Goal: Task Accomplishment & Management: Manage account settings

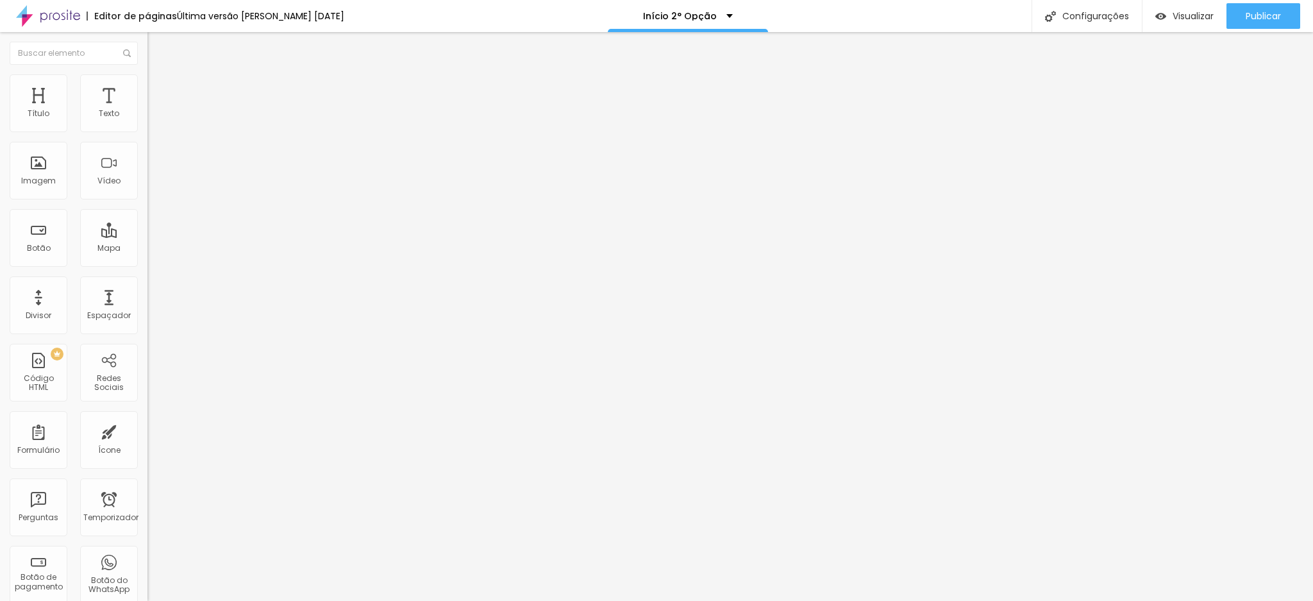
click at [147, 262] on input "http://wa.me/5511949887710" at bounding box center [224, 257] width 154 height 13
drag, startPoint x: 92, startPoint y: 264, endPoint x: 128, endPoint y: 269, distance: 36.3
click at [147, 264] on input "http://wa.me/5511949887710" at bounding box center [224, 257] width 154 height 13
type input "http://wa.me/5511982030470"
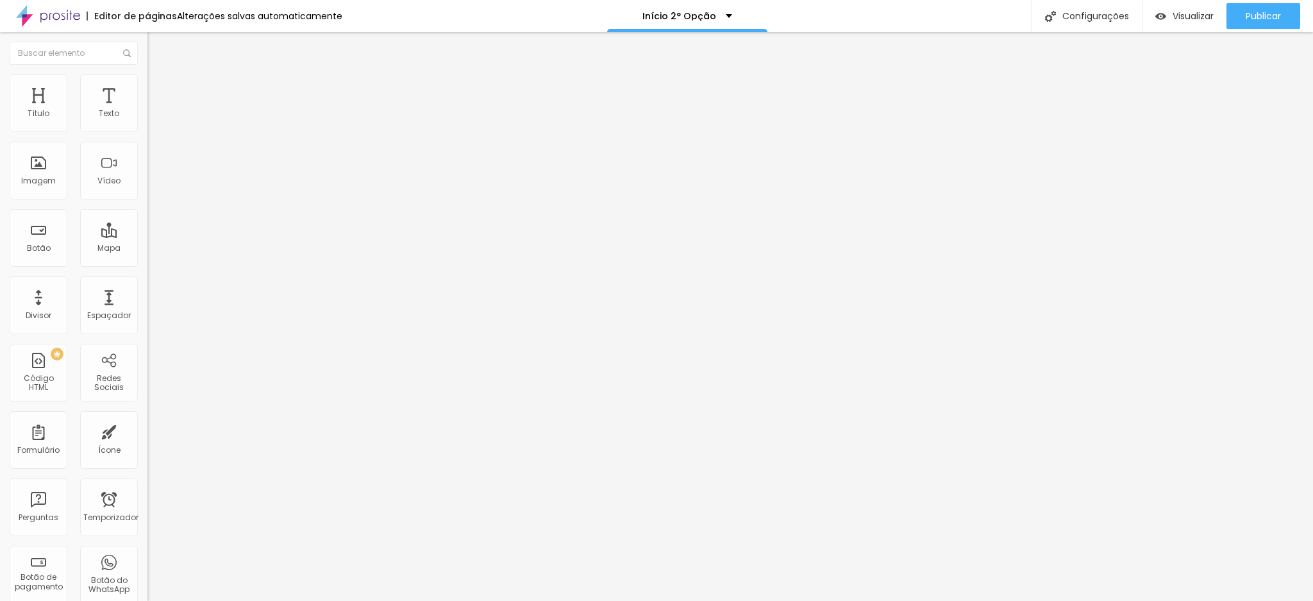
click at [147, 262] on input "http://wa.me/5511949887710" at bounding box center [224, 257] width 154 height 13
drag, startPoint x: 91, startPoint y: 262, endPoint x: 130, endPoint y: 263, distance: 39.1
click at [147, 263] on input "http://wa.me/5511949887710" at bounding box center [224, 257] width 154 height 13
type input "http://wa.me/5511982030470"
drag, startPoint x: 35, startPoint y: 142, endPoint x: 53, endPoint y: 140, distance: 17.4
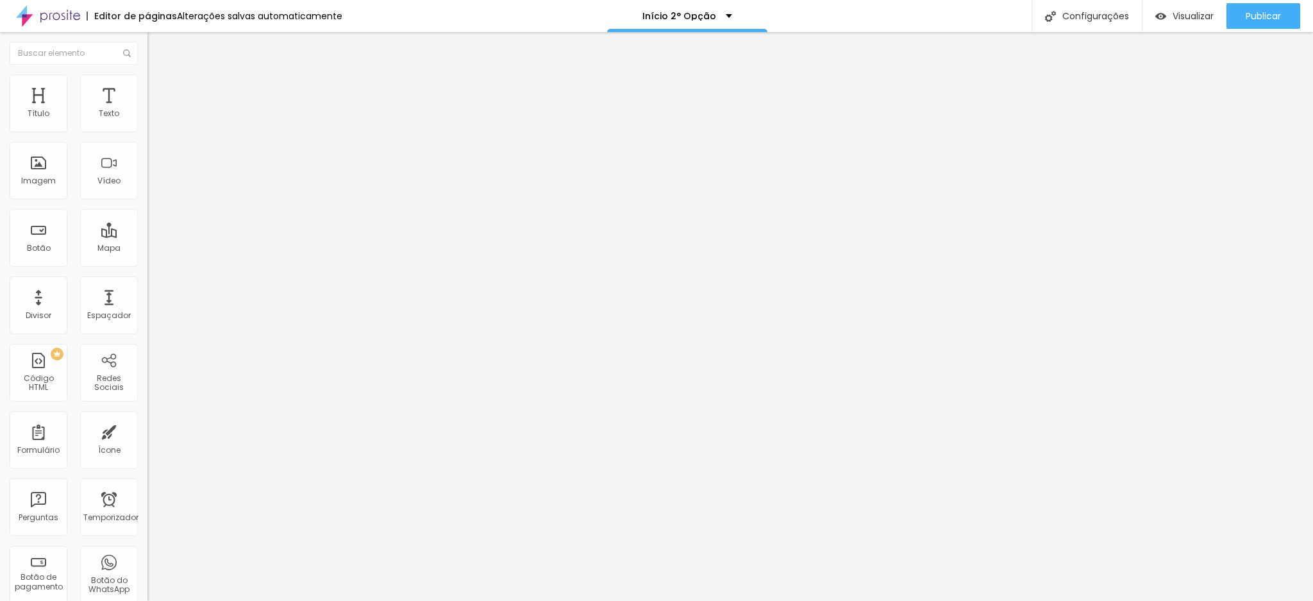
click at [147, 121] on input "(11) 94988-7710" at bounding box center [224, 114] width 154 height 13
drag, startPoint x: 58, startPoint y: 140, endPoint x: 79, endPoint y: 140, distance: 21.2
click at [147, 121] on input "(11) 98203-7710" at bounding box center [224, 114] width 154 height 13
type input "(11) 98203-0470"
click at [1247, 25] on div "Publicar" at bounding box center [1262, 16] width 35 height 26
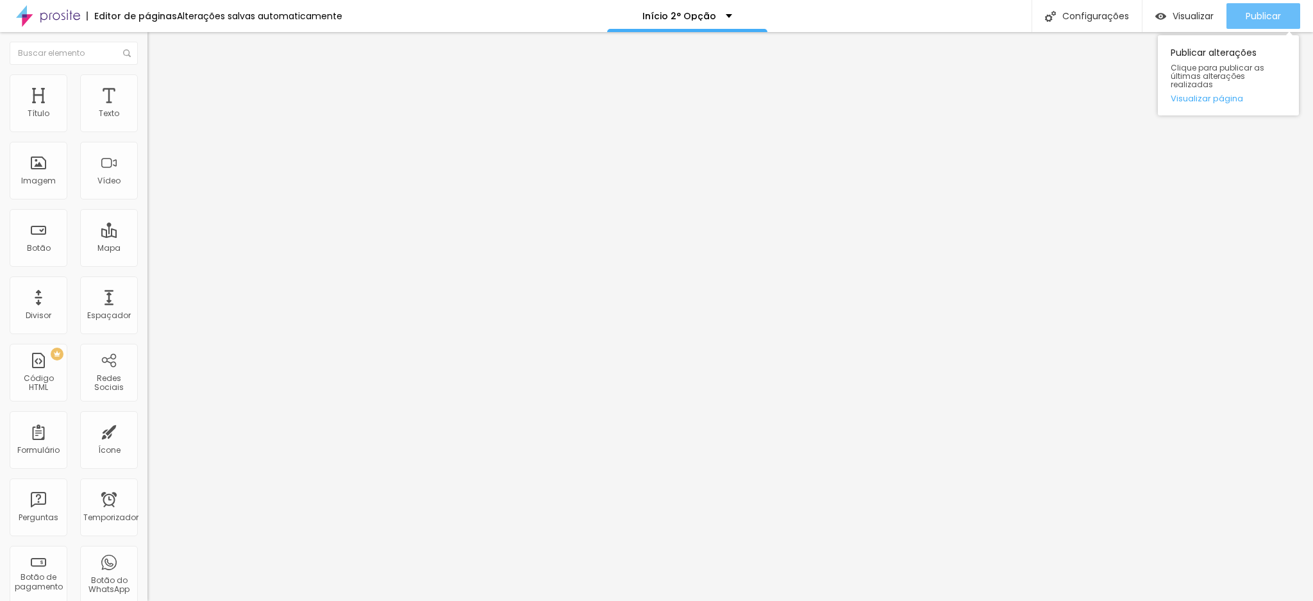
click at [1247, 15] on font "Publicar" at bounding box center [1262, 16] width 35 height 13
drag, startPoint x: 83, startPoint y: 131, endPoint x: 135, endPoint y: 131, distance: 51.3
click at [147, 121] on input "[PHONE_NUMBER]" at bounding box center [224, 114] width 154 height 13
type input "[PHONE_NUMBER]"
drag, startPoint x: 33, startPoint y: 174, endPoint x: 101, endPoint y: 164, distance: 68.6
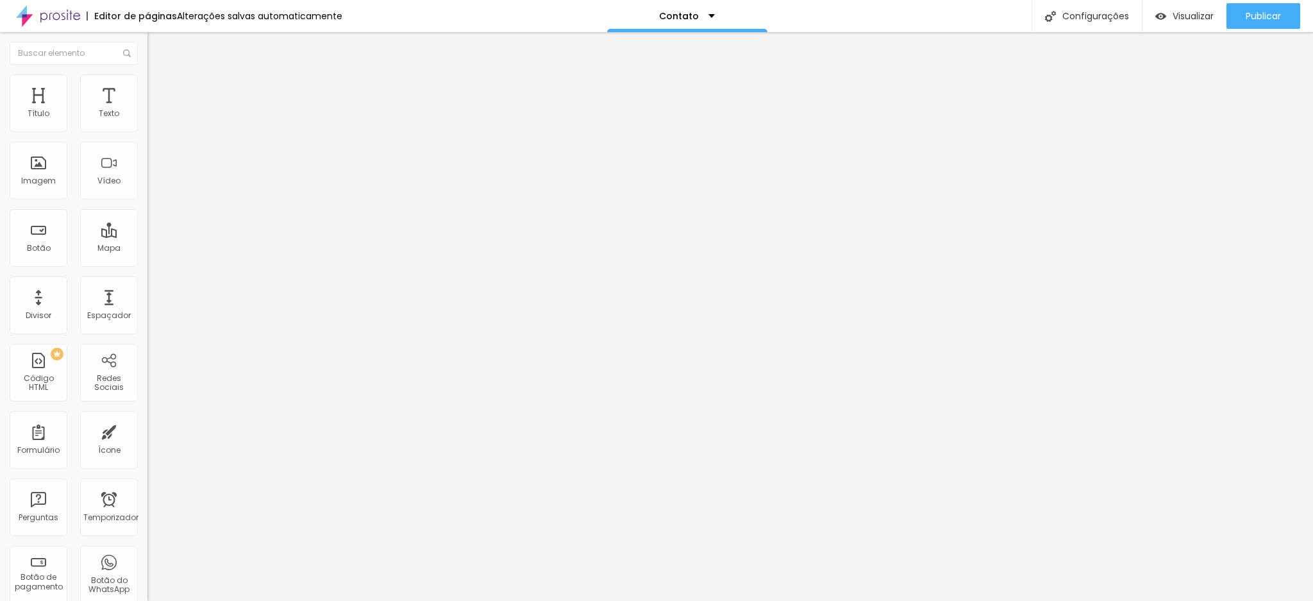
click at [147, 388] on div "Texto do botão (11)94988-7710" at bounding box center [220, 403] width 147 height 31
type input "[PHONE_NUMBER]"
click at [1277, 4] on div "Publicar" at bounding box center [1262, 16] width 35 height 26
click at [1291, 21] on button "Publicar" at bounding box center [1263, 16] width 74 height 26
drag, startPoint x: 81, startPoint y: 133, endPoint x: 125, endPoint y: 133, distance: 44.2
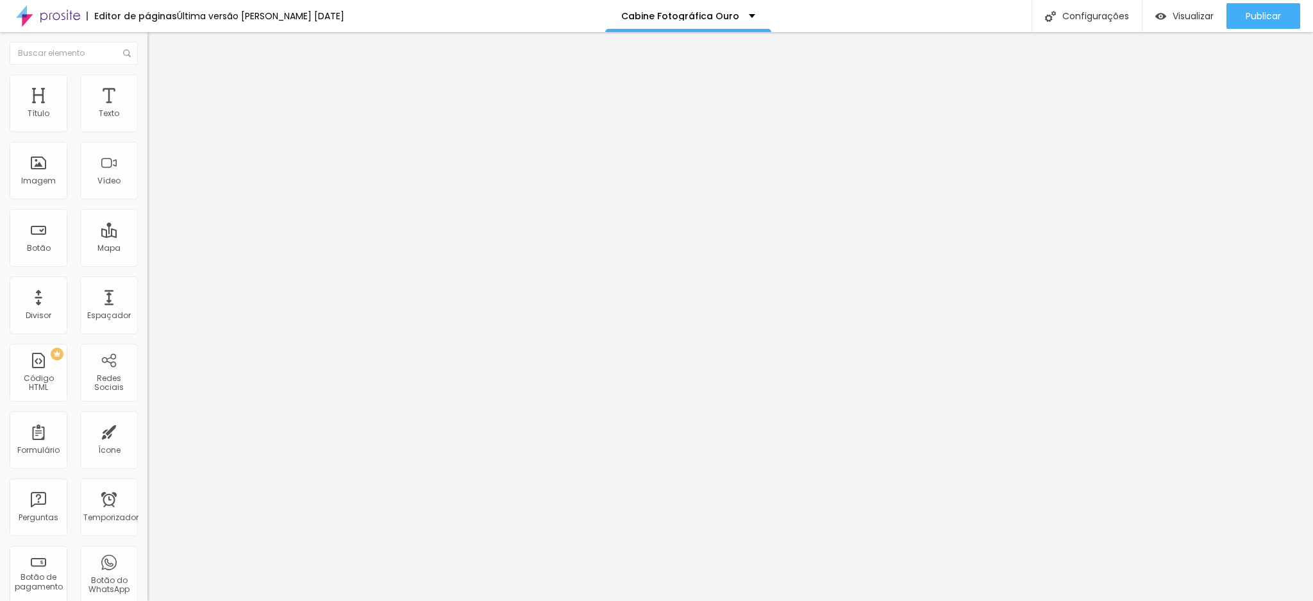
click at [147, 121] on input "[PHONE_NUMBER]" at bounding box center [224, 114] width 154 height 13
drag, startPoint x: 79, startPoint y: 134, endPoint x: 129, endPoint y: 127, distance: 50.5
click at [147, 121] on input "[PHONE_NUMBER]" at bounding box center [224, 114] width 154 height 13
type input "[PHONE_NUMBER]"
drag, startPoint x: 28, startPoint y: 174, endPoint x: 132, endPoint y: 174, distance: 103.8
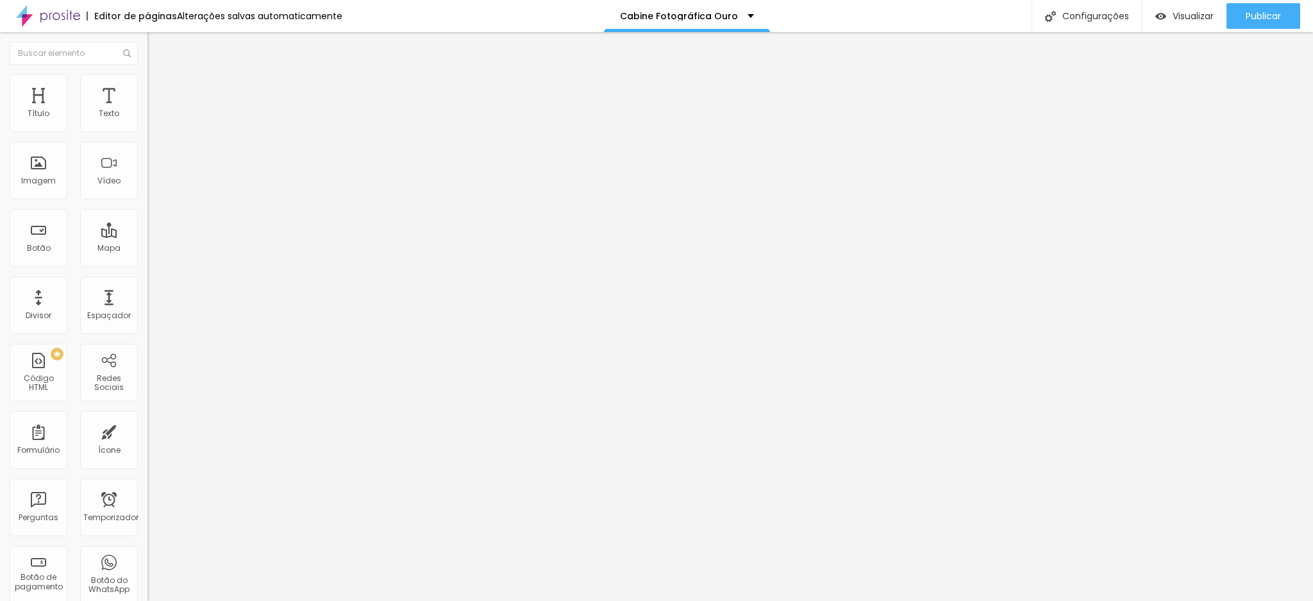
click at [147, 396] on input "[PHONE_NUMBER]" at bounding box center [224, 402] width 154 height 13
paste input "8203-047"
type input "[PHONE_NUMBER]"
click at [1245, 11] on font "Publicar" at bounding box center [1262, 16] width 35 height 13
drag, startPoint x: 88, startPoint y: 129, endPoint x: 134, endPoint y: 123, distance: 46.6
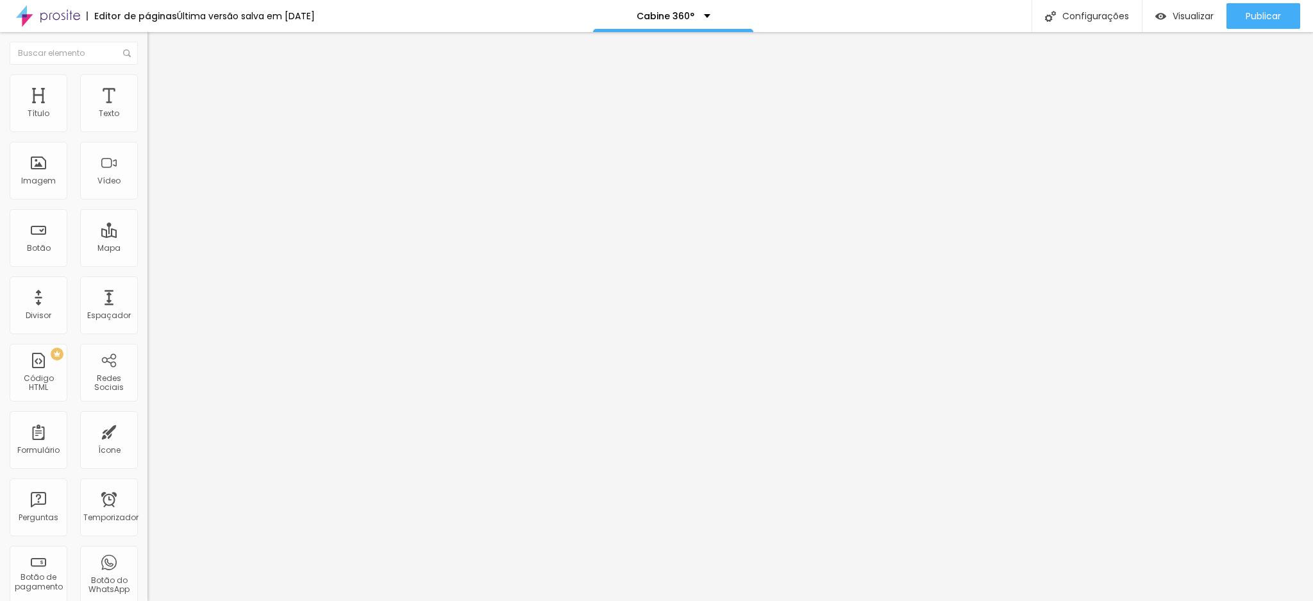
click at [147, 123] on section "Número do WhatsApp * (11)94988-7710 + 55" at bounding box center [220, 244] width 147 height 288
paste input "8203-047"
type input "[PHONE_NUMBER]"
drag, startPoint x: 29, startPoint y: 174, endPoint x: 104, endPoint y: 164, distance: 76.2
click at [147, 388] on div "Texto do botão [PHONE_NUMBER]" at bounding box center [220, 403] width 147 height 31
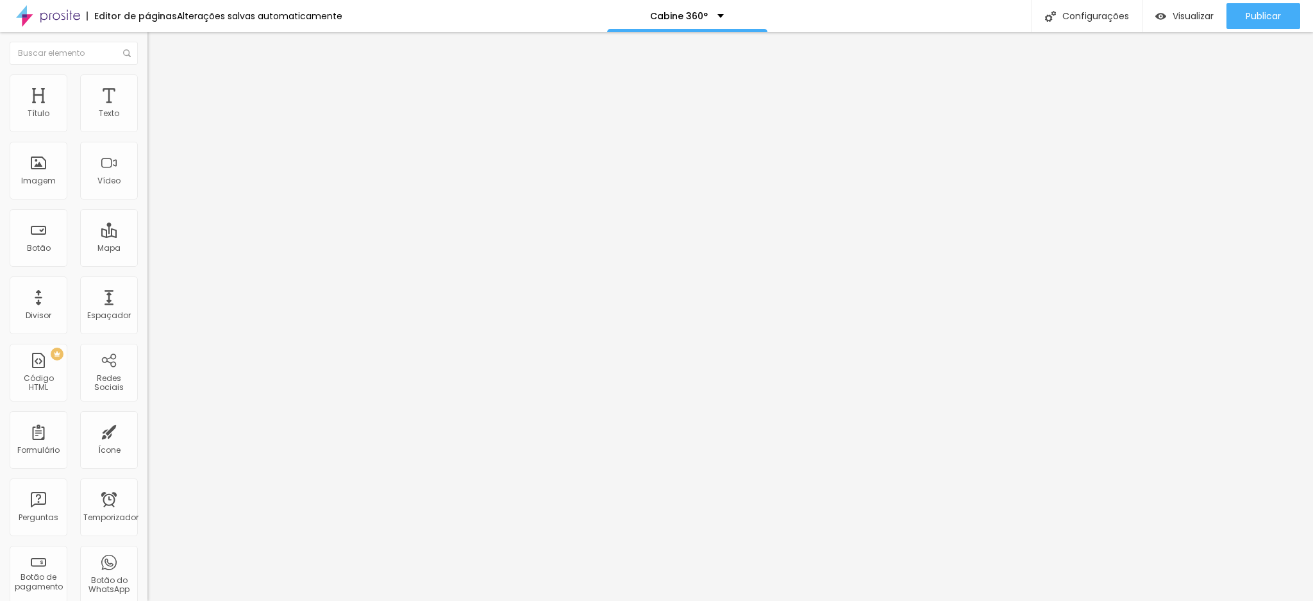
paste input "8203-047"
type input "[PHONE_NUMBER]"
click at [1252, 19] on font "Publicar" at bounding box center [1262, 16] width 35 height 13
click at [1245, 14] on font "Publicar" at bounding box center [1262, 16] width 35 height 13
drag, startPoint x: 78, startPoint y: 129, endPoint x: 135, endPoint y: 122, distance: 56.8
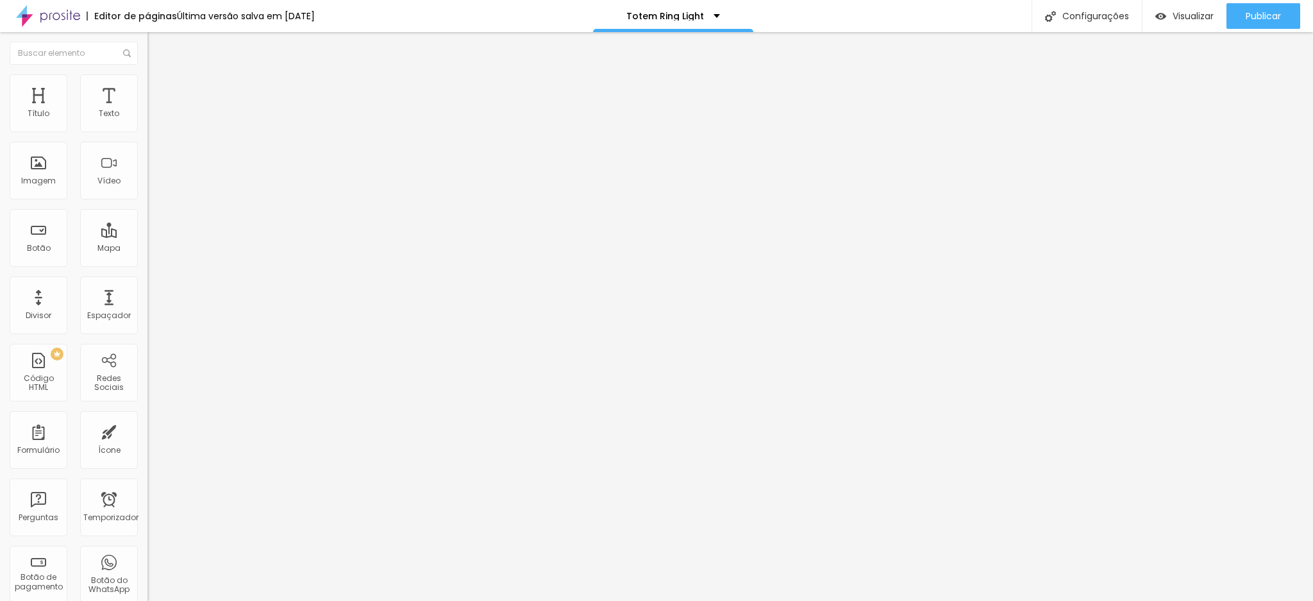
click at [147, 122] on section "Número do WhatsApp * [PHONE_NUMBER] + 55" at bounding box center [220, 244] width 147 height 288
paste input "8203-047"
type input "[PHONE_NUMBER]"
drag, startPoint x: 28, startPoint y: 172, endPoint x: 80, endPoint y: 167, distance: 52.2
click at [147, 396] on input "[PHONE_NUMBER]" at bounding box center [224, 402] width 154 height 13
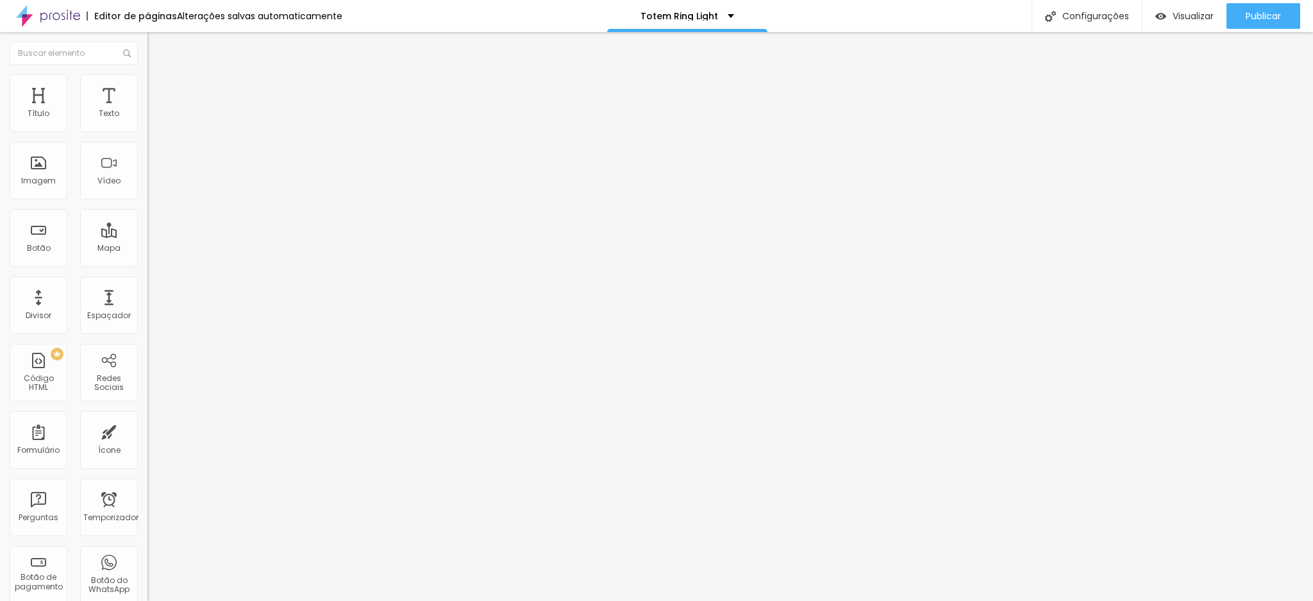
paste input "8203-047"
type input "[PHONE_NUMBER]"
click at [147, 406] on div "Editar nulo Conteúdo Estilo Avançado Número do WhatsApp * [PHONE_NUMBER] + 55 T…" at bounding box center [220, 316] width 147 height 569
click at [1260, 22] on font "Publicar" at bounding box center [1262, 16] width 35 height 13
drag, startPoint x: 78, startPoint y: 133, endPoint x: 140, endPoint y: 124, distance: 62.9
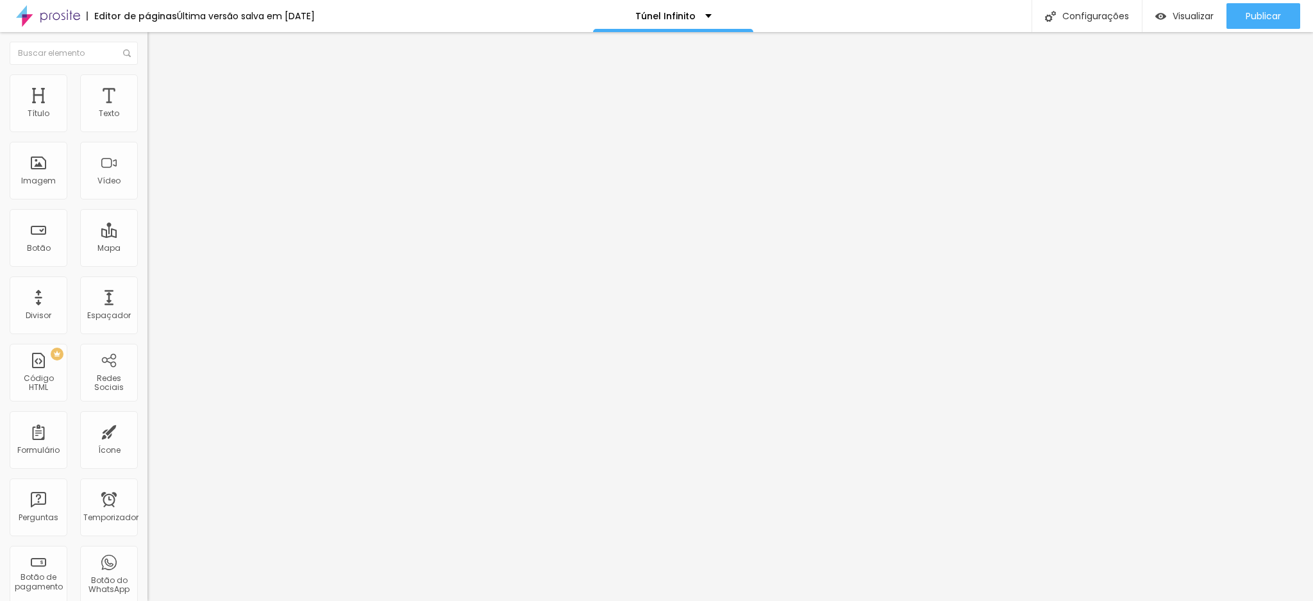
click at [147, 124] on div "Número do WhatsApp * (11)94988-7710 + 55 Texto do botão (11)94988-7710 Mensagem…" at bounding box center [220, 314] width 147 height 428
paste input "8203-047"
type input "[PHONE_NUMBER]"
drag, startPoint x: 28, startPoint y: 173, endPoint x: 87, endPoint y: 169, distance: 59.1
click at [147, 396] on input "[PHONE_NUMBER]" at bounding box center [224, 402] width 154 height 13
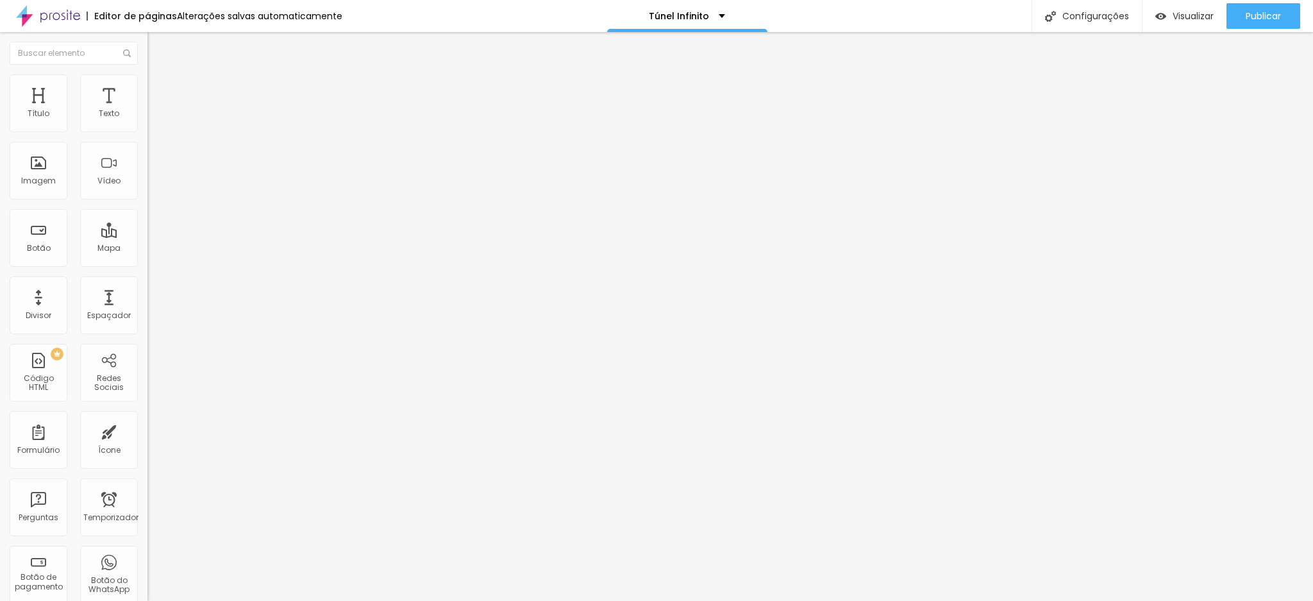
paste input "8203-047"
type input "[PHONE_NUMBER]"
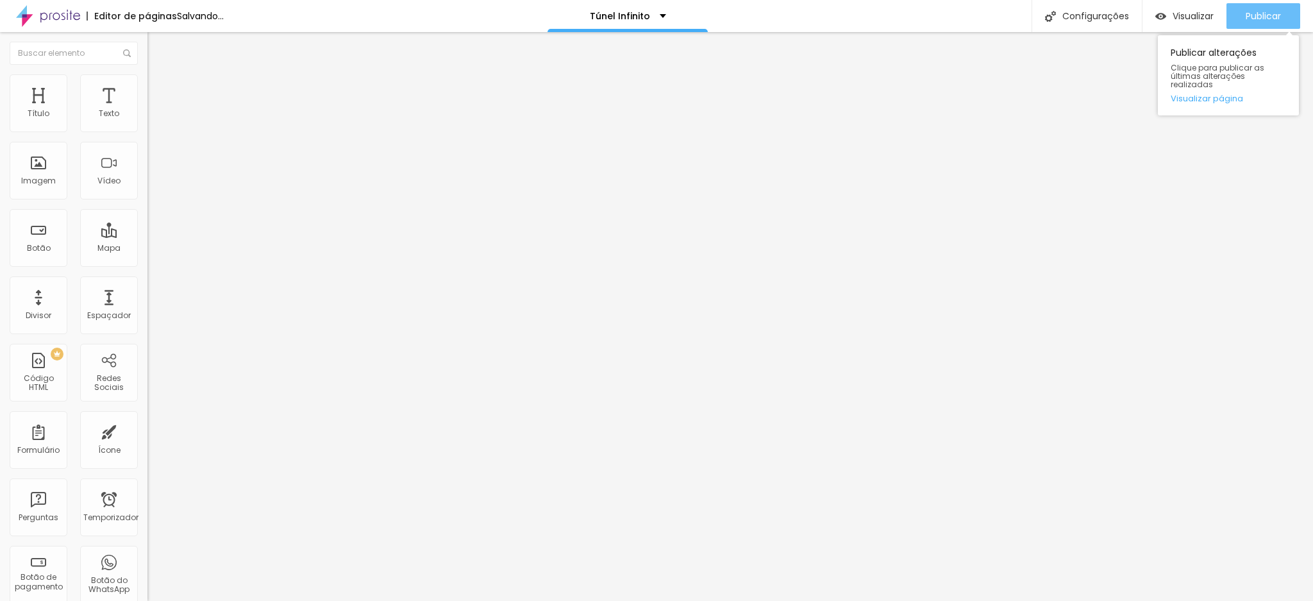
click at [1245, 3] on div "Publicar" at bounding box center [1262, 16] width 35 height 26
click at [1234, 10] on button "Publicar" at bounding box center [1263, 16] width 74 height 26
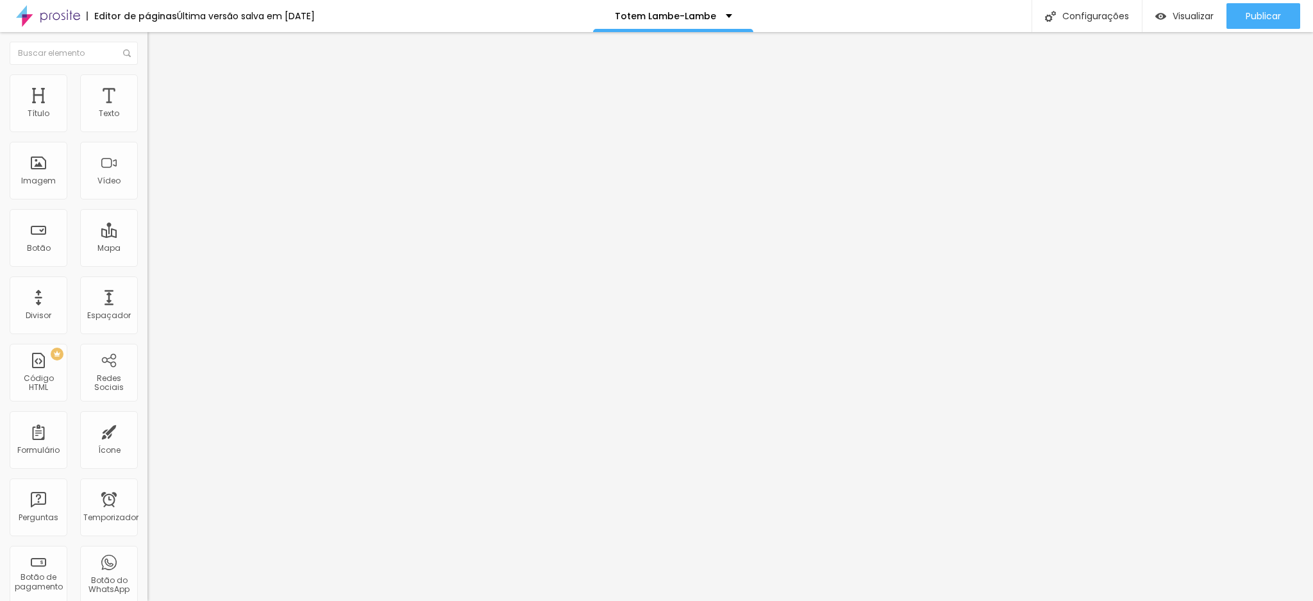
drag, startPoint x: 78, startPoint y: 131, endPoint x: 137, endPoint y: 129, distance: 58.4
click at [147, 121] on input "[PHONE_NUMBER]" at bounding box center [224, 114] width 154 height 13
paste input "8203-047"
type input "[PHONE_NUMBER]"
drag, startPoint x: 27, startPoint y: 171, endPoint x: 120, endPoint y: 171, distance: 92.9
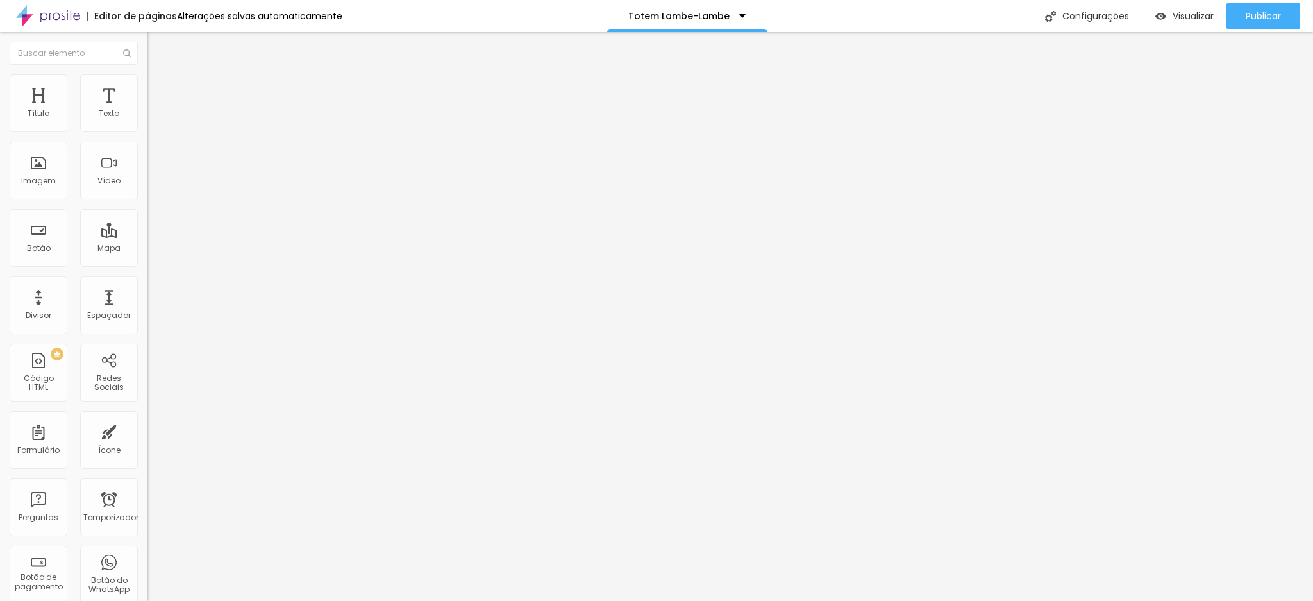
click at [147, 396] on input "[PHONE_NUMBER]" at bounding box center [224, 402] width 154 height 13
paste input "8203-047"
type input "[PHONE_NUMBER]"
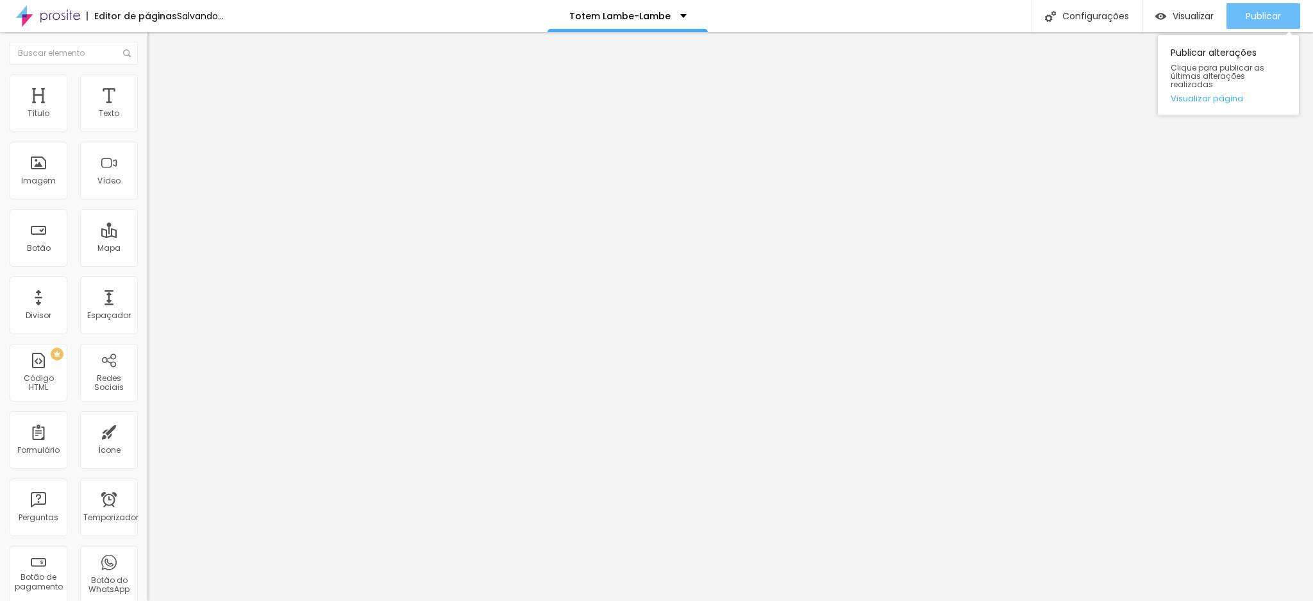
click at [1253, 11] on font "Publicar" at bounding box center [1262, 16] width 35 height 13
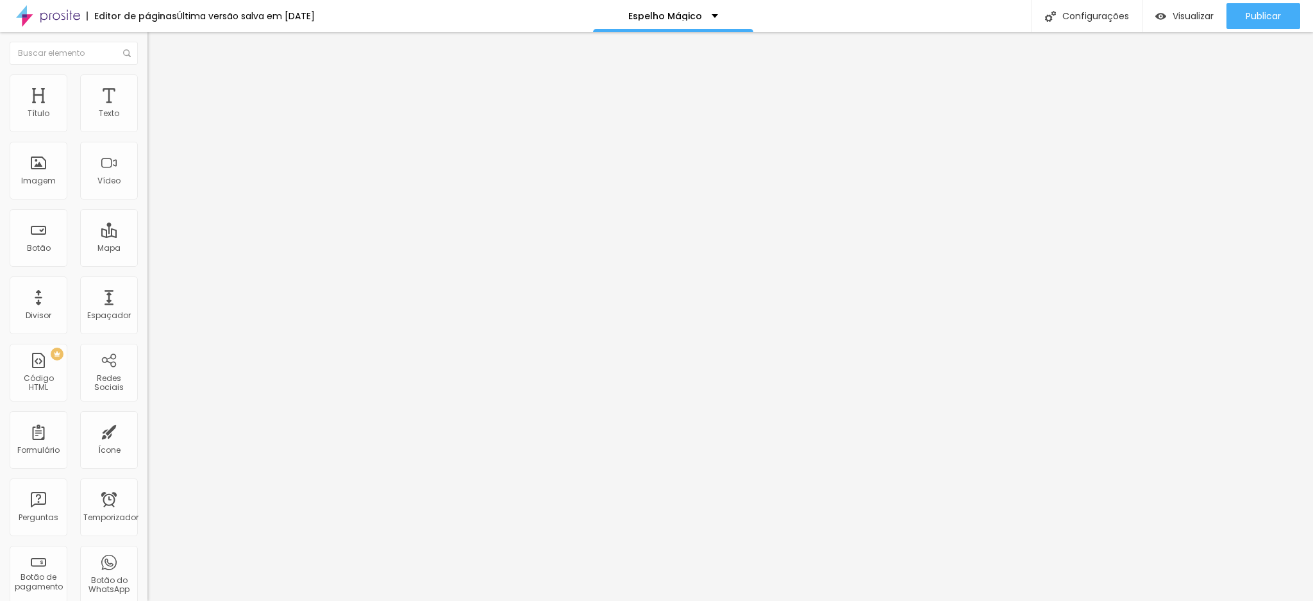
drag, startPoint x: 76, startPoint y: 137, endPoint x: 131, endPoint y: 130, distance: 54.9
click at [147, 121] on input "[PHONE_NUMBER]" at bounding box center [224, 114] width 154 height 13
paste input "8203-047"
type input "[PHONE_NUMBER]"
drag, startPoint x: 28, startPoint y: 176, endPoint x: 106, endPoint y: 179, distance: 78.3
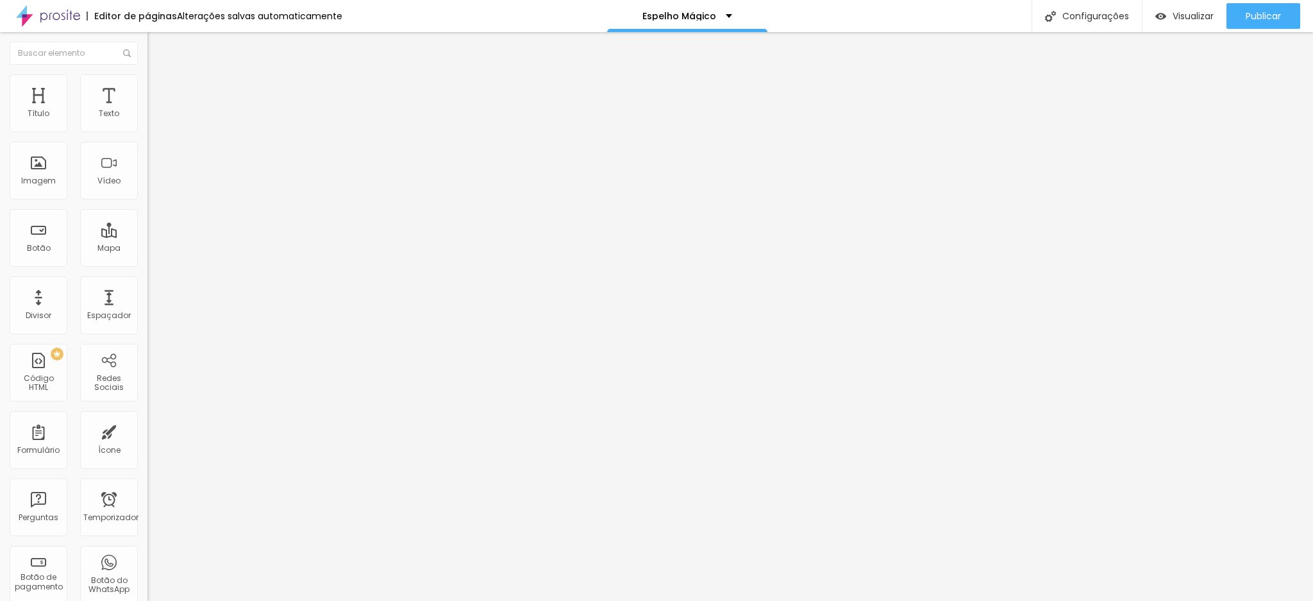
click at [147, 396] on input "[PHONE_NUMBER]" at bounding box center [224, 402] width 154 height 13
paste input "8203-047"
type input "[PHONE_NUMBER]"
click at [1235, 4] on button "Publicar" at bounding box center [1263, 16] width 74 height 26
paste input "8203-047"
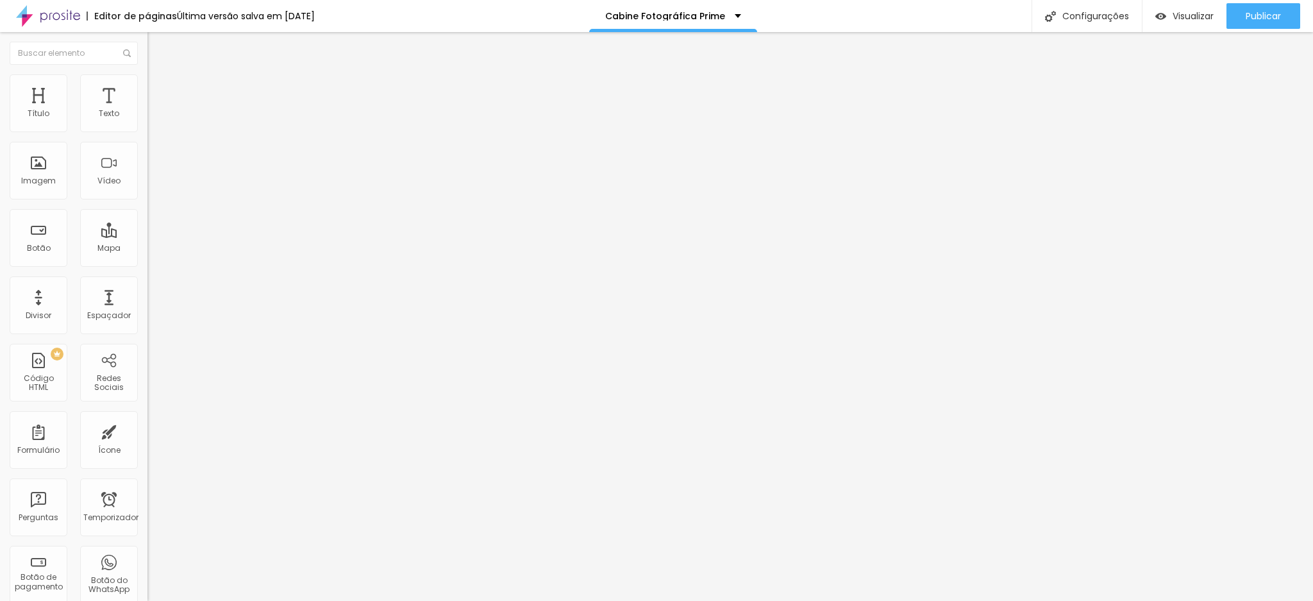
type input "[PHONE_NUMBER]"
drag, startPoint x: 28, startPoint y: 172, endPoint x: 82, endPoint y: 163, distance: 54.6
click at [147, 388] on div "Texto do botão [PHONE_NUMBER]" at bounding box center [220, 403] width 147 height 31
paste input "8203-047"
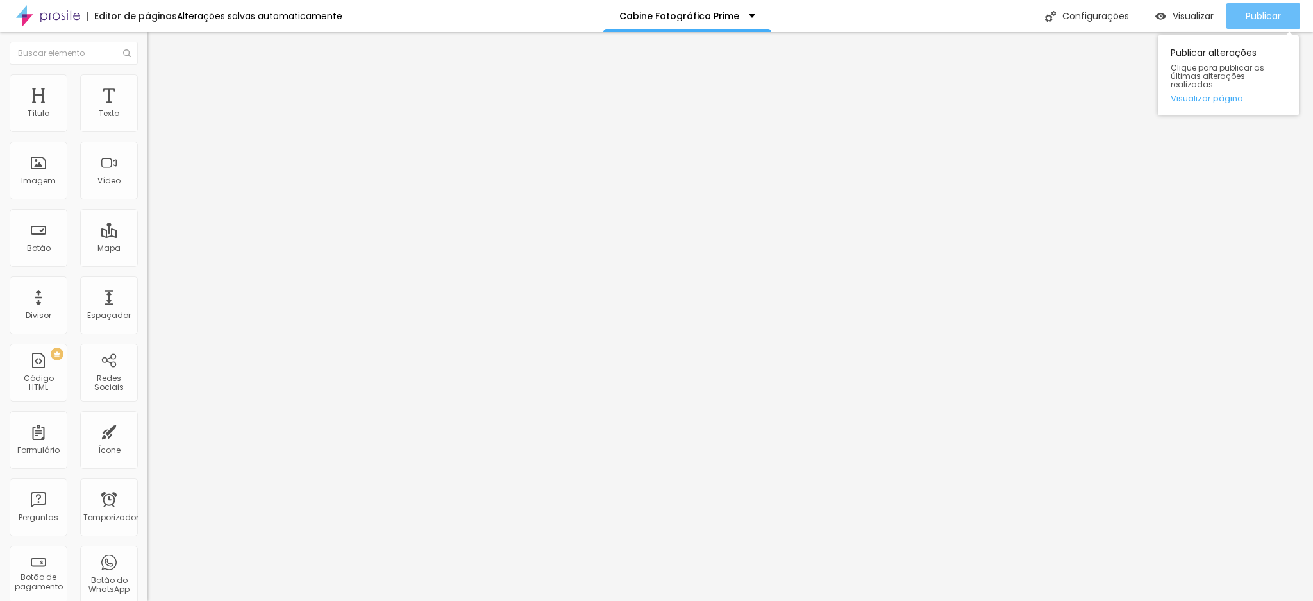
type input "[PHONE_NUMBER]"
click at [1234, 8] on button "Publicar" at bounding box center [1263, 16] width 74 height 26
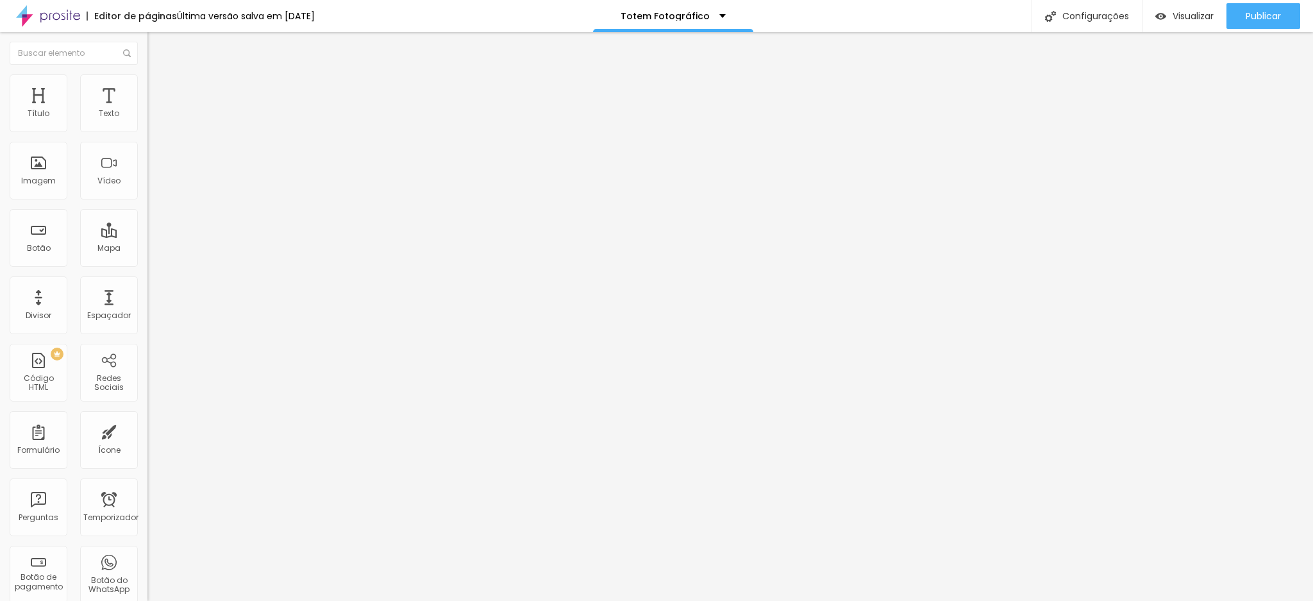
paste input "8203-047"
type input "[PHONE_NUMBER]"
drag, startPoint x: 28, startPoint y: 173, endPoint x: 107, endPoint y: 167, distance: 79.7
click at [147, 396] on input "[PHONE_NUMBER]" at bounding box center [224, 402] width 154 height 13
paste input "8203-047"
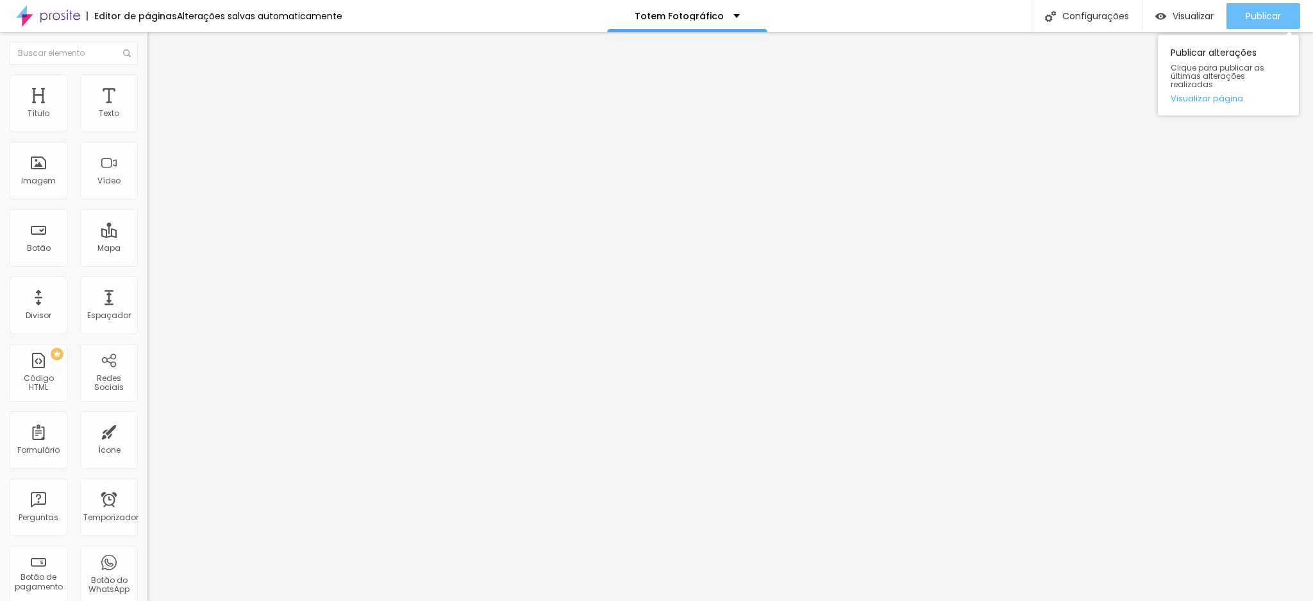
type input "[PHONE_NUMBER]"
click at [1245, 14] on font "Publicar" at bounding box center [1262, 16] width 35 height 13
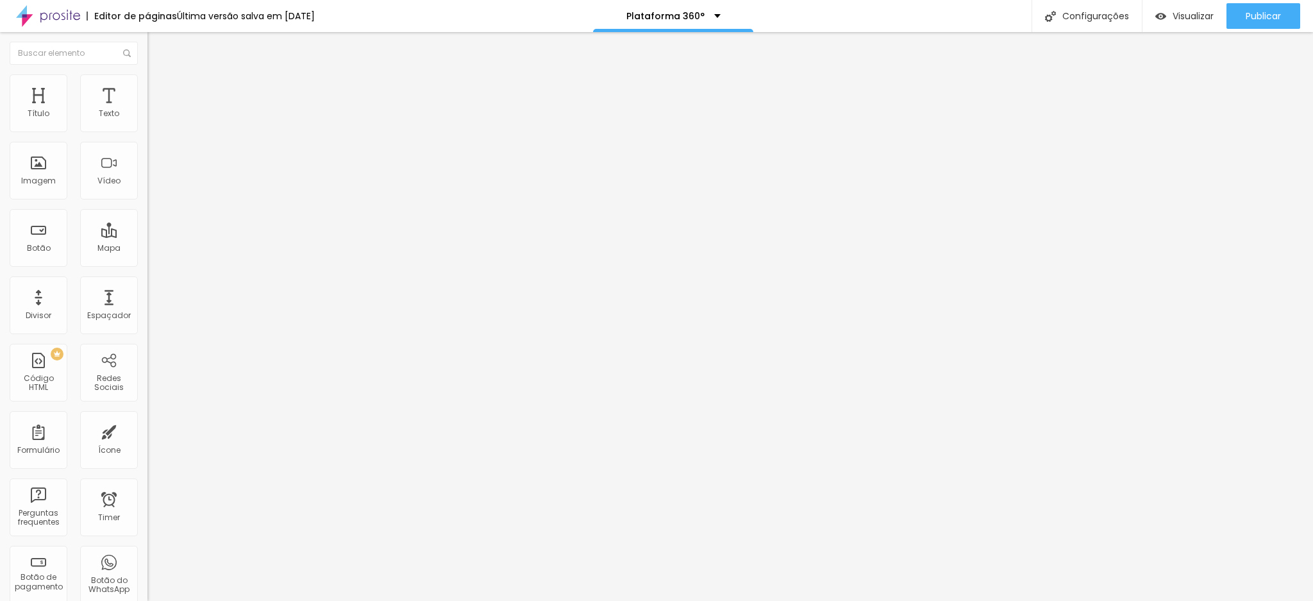
click at [147, 131] on input "[PHONE_NUMBER]" at bounding box center [224, 124] width 154 height 13
drag, startPoint x: 78, startPoint y: 142, endPoint x: 140, endPoint y: 139, distance: 62.3
click at [147, 139] on div "Número do WhatsApp * [PHONE_NUMBER] + 55 Texto do botão [PHONE_NUMBER] Mensagem…" at bounding box center [220, 324] width 147 height 428
paste input "8203-047"
type input "[PHONE_NUMBER]"
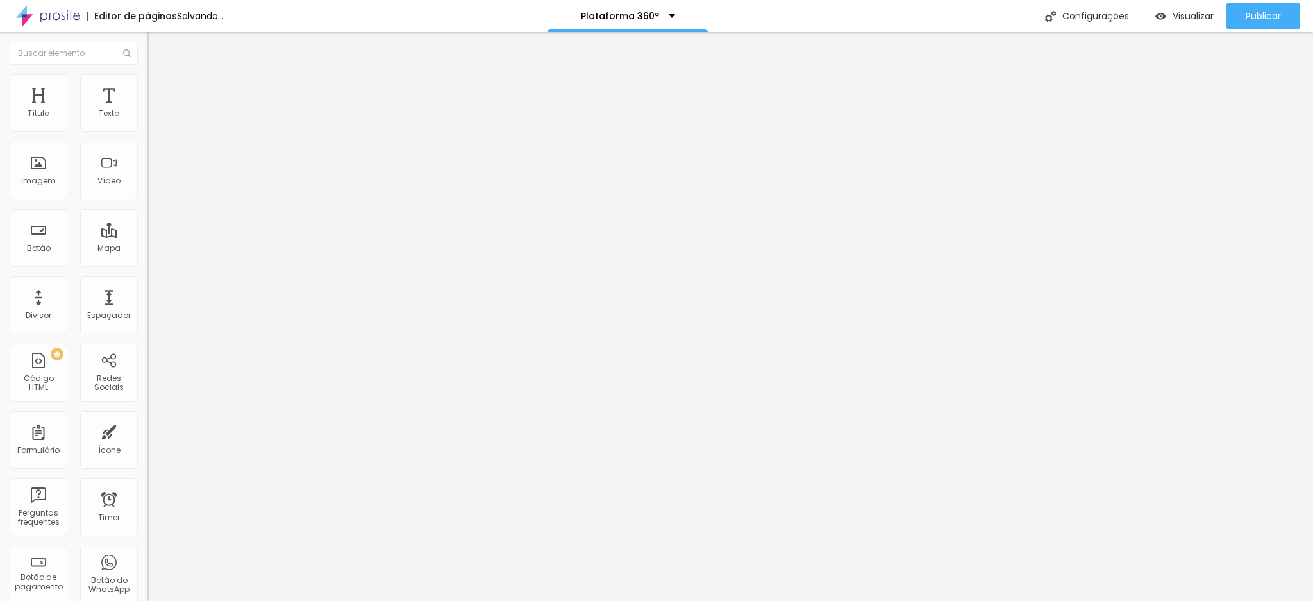
drag, startPoint x: 28, startPoint y: 184, endPoint x: 85, endPoint y: 182, distance: 57.7
click at [147, 406] on input "[PHONE_NUMBER]" at bounding box center [224, 412] width 154 height 13
paste input "8203-047"
type input "[PHONE_NUMBER]"
click at [1259, 1] on div "Publicar Publicar alterações Clique para publicar as ultimas alterações reaizad…" at bounding box center [1263, 16] width 74 height 32
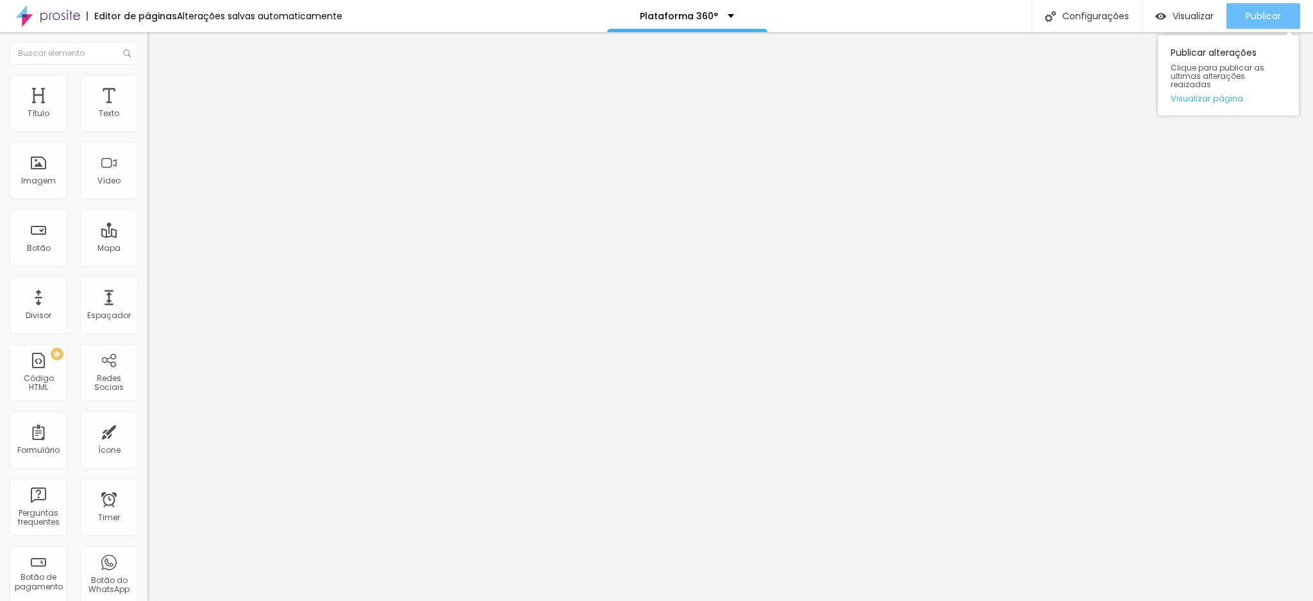
click at [1252, 8] on div "Publicar" at bounding box center [1262, 16] width 35 height 26
